Goal: Download file/media

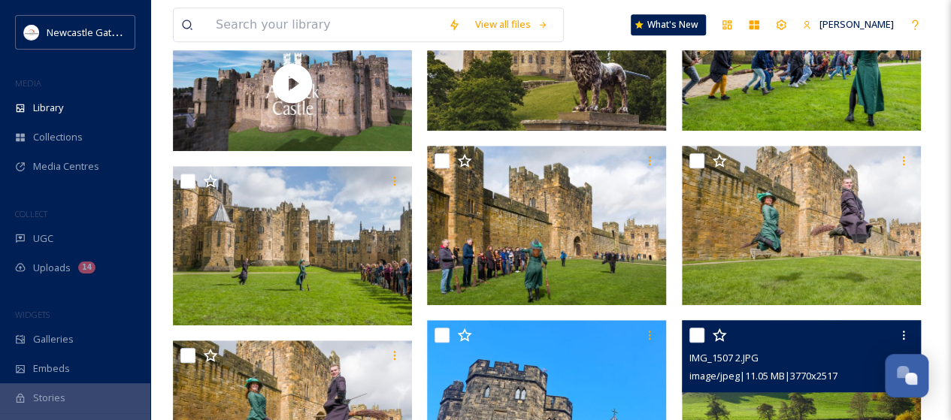
scroll to position [588, 0]
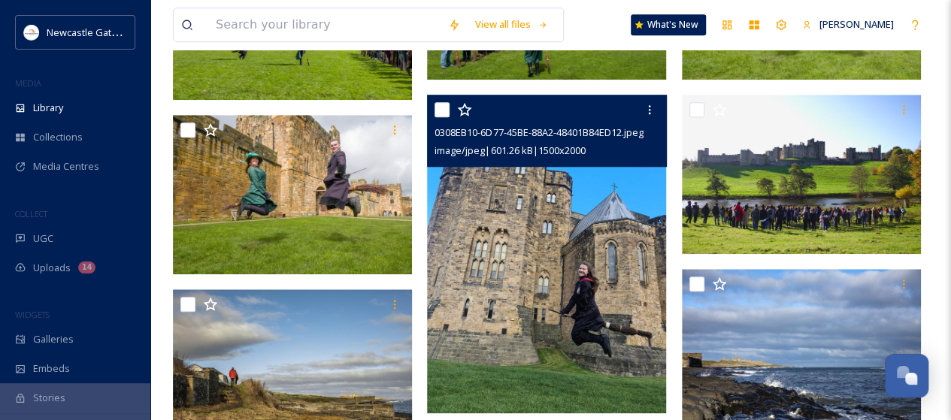
click at [586, 308] on img at bounding box center [546, 254] width 239 height 319
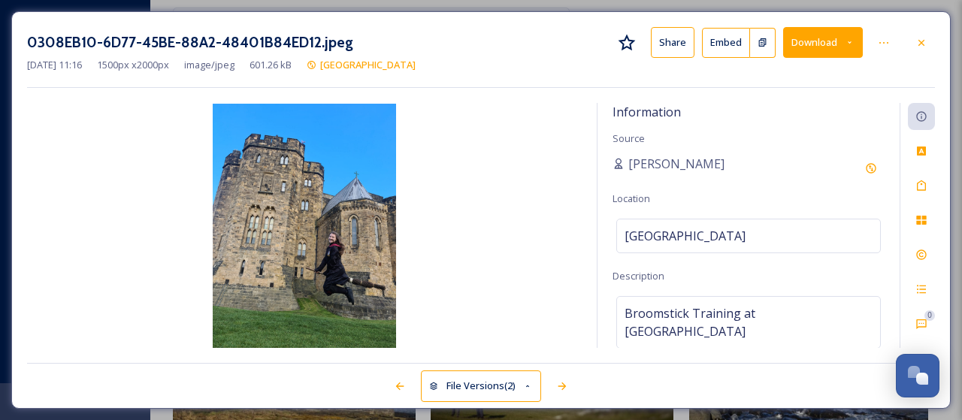
click at [822, 35] on button "Download" at bounding box center [823, 42] width 80 height 31
click at [932, 44] on div at bounding box center [921, 42] width 27 height 27
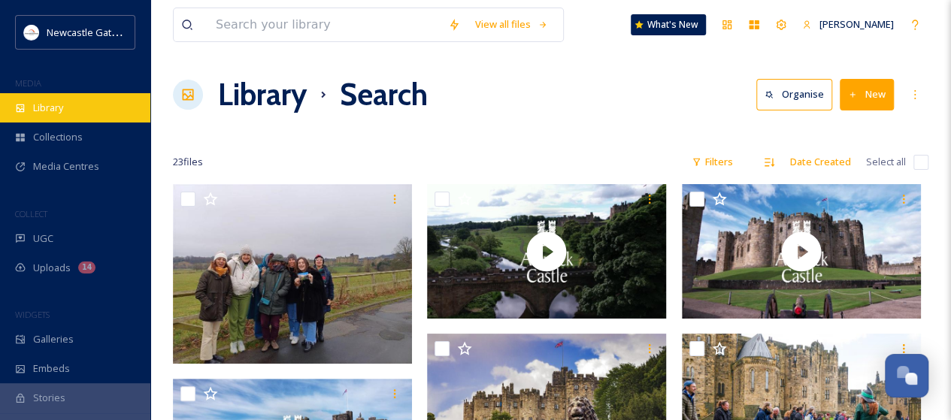
click at [52, 108] on span "Library" at bounding box center [48, 108] width 30 height 14
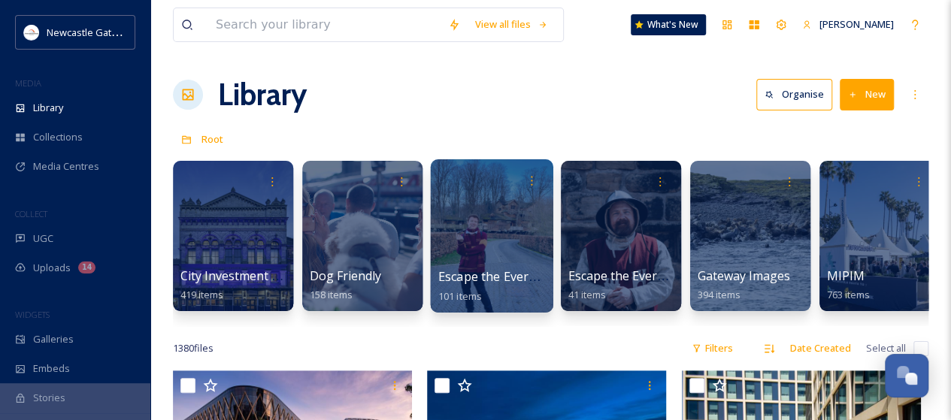
scroll to position [0, 771]
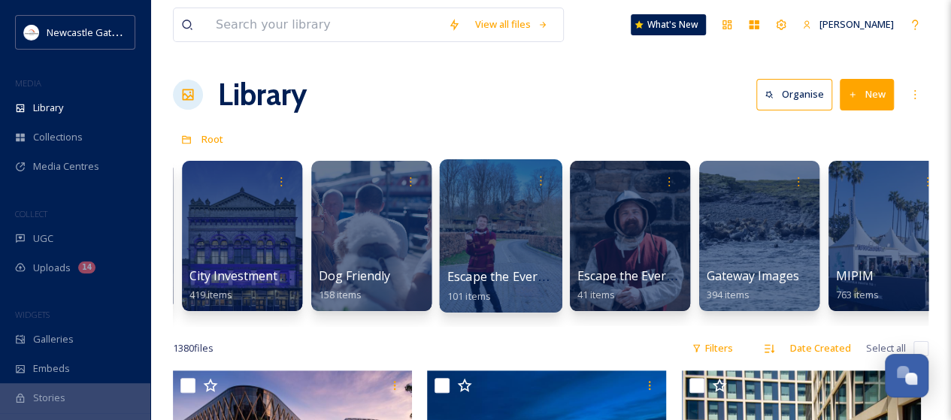
click at [486, 247] on div at bounding box center [500, 235] width 123 height 153
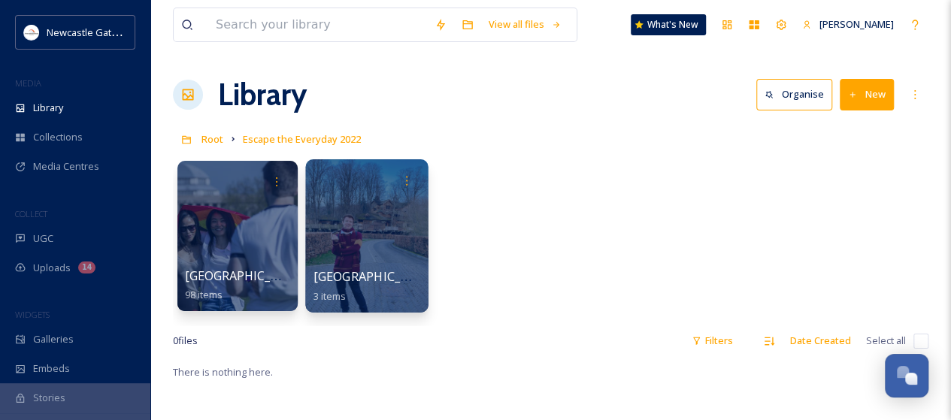
click at [371, 222] on div at bounding box center [366, 235] width 123 height 153
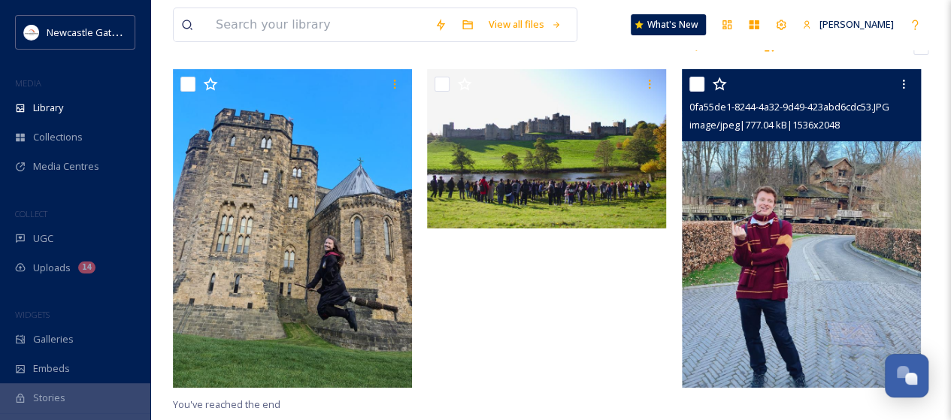
scroll to position [204, 0]
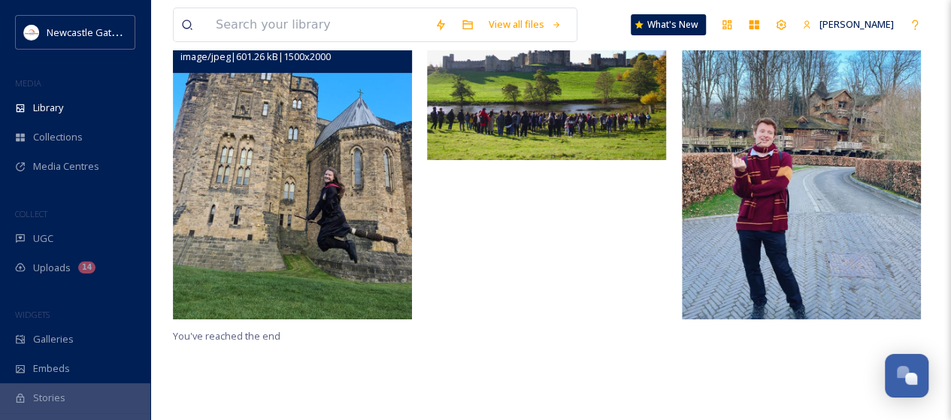
click at [283, 191] on img at bounding box center [292, 160] width 239 height 319
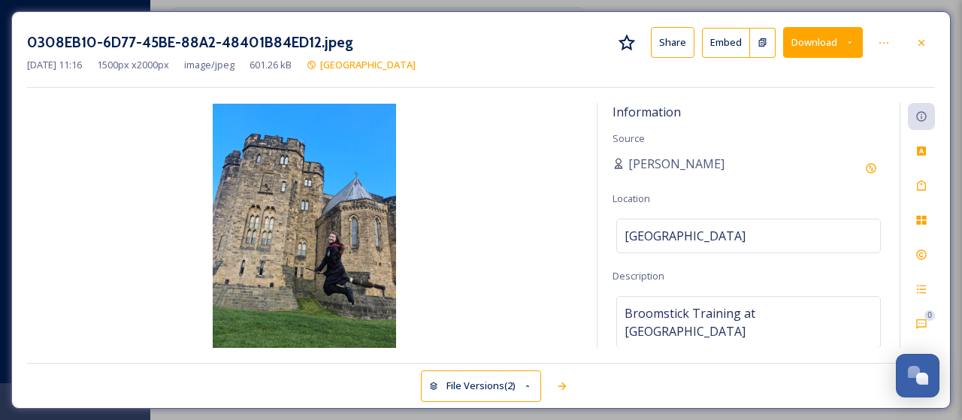
click at [804, 46] on button "Download" at bounding box center [823, 42] width 80 height 31
click at [522, 204] on img at bounding box center [304, 226] width 555 height 244
drag, startPoint x: 306, startPoint y: 207, endPoint x: 150, endPoint y: 138, distance: 171.2
click at [150, 138] on img at bounding box center [304, 226] width 555 height 244
click at [923, 43] on icon at bounding box center [921, 42] width 6 height 6
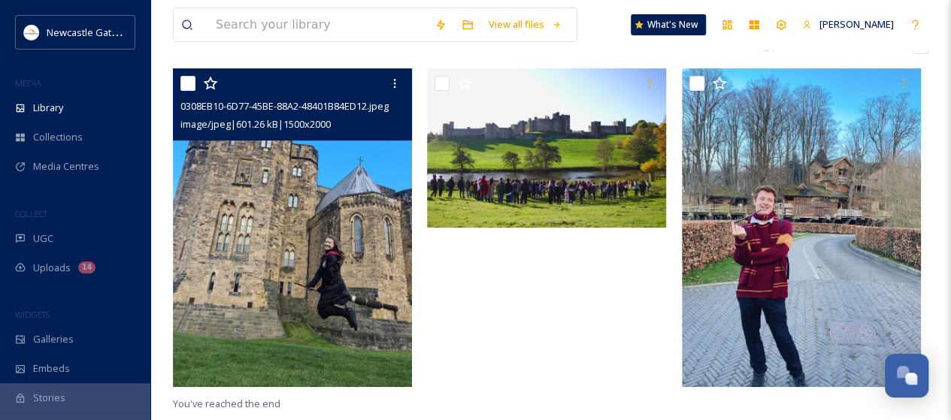
scroll to position [54, 0]
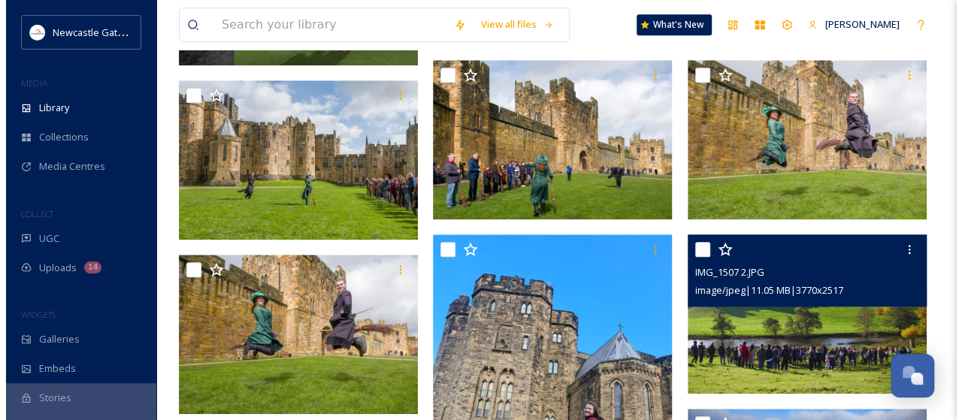
scroll to position [376, 0]
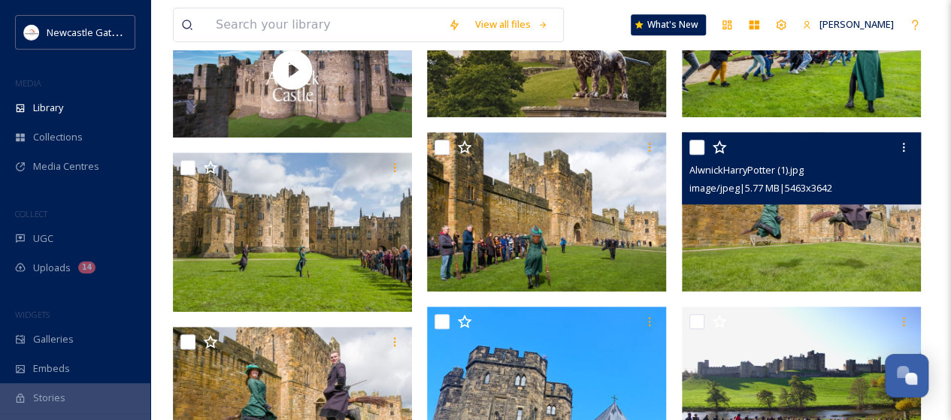
click at [812, 210] on img at bounding box center [801, 211] width 239 height 159
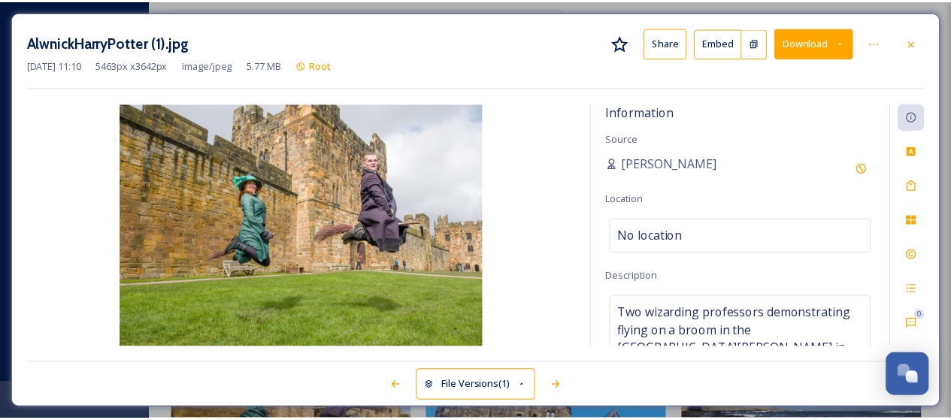
scroll to position [378, 0]
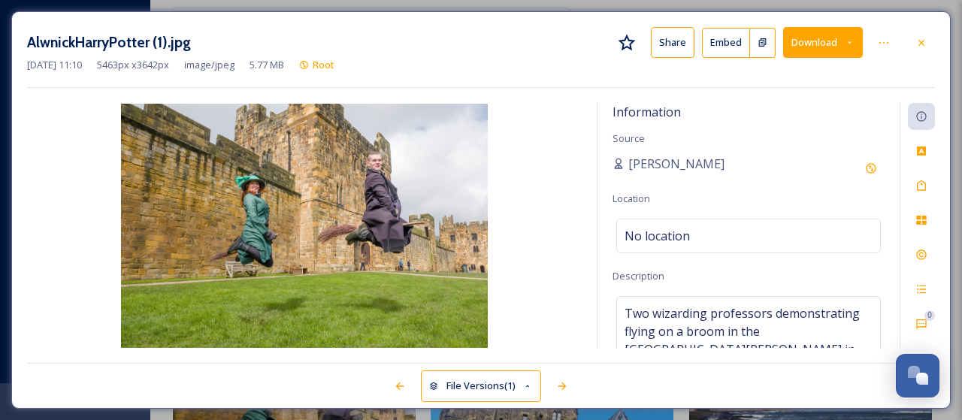
click at [821, 39] on button "Download" at bounding box center [823, 42] width 80 height 31
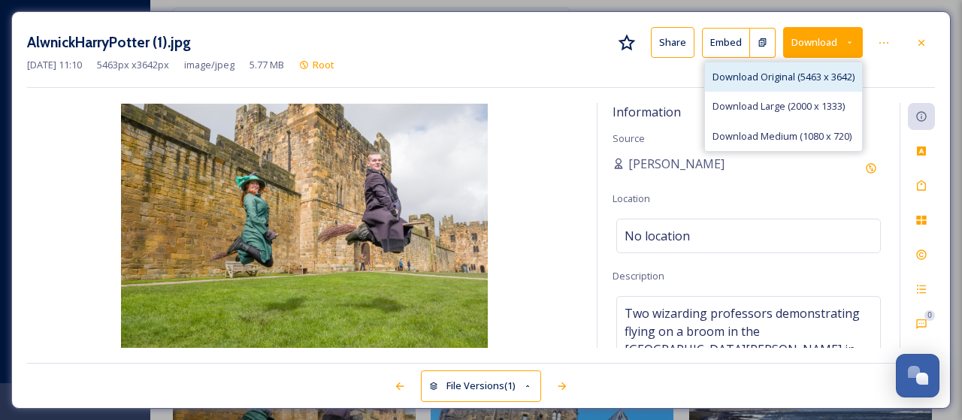
click at [803, 73] on span "Download Original (5463 x 3642)" at bounding box center [784, 77] width 142 height 14
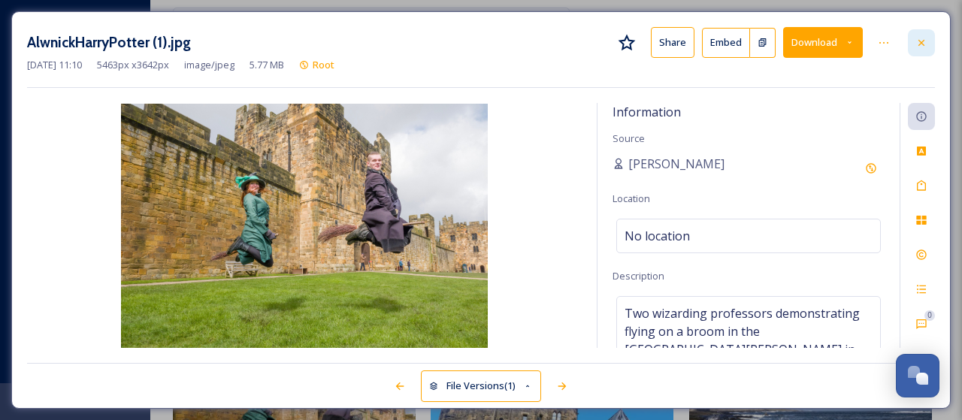
click at [923, 37] on icon at bounding box center [921, 43] width 12 height 12
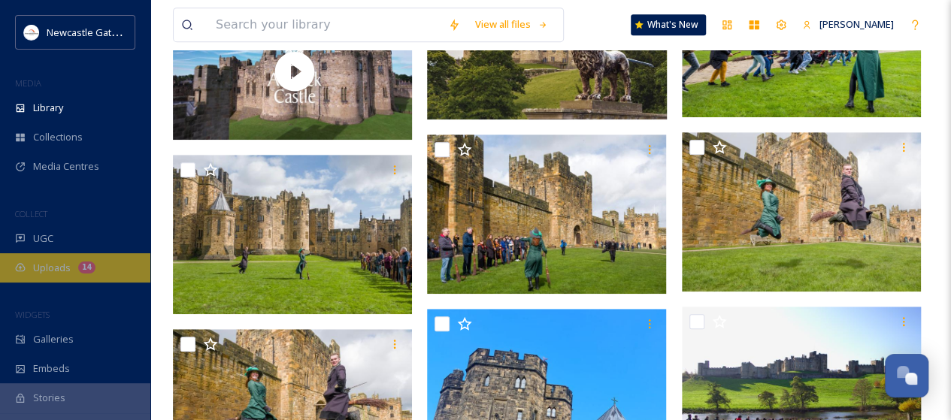
click at [53, 272] on span "Uploads" at bounding box center [52, 268] width 38 height 14
